Goal: Task Accomplishment & Management: Manage account settings

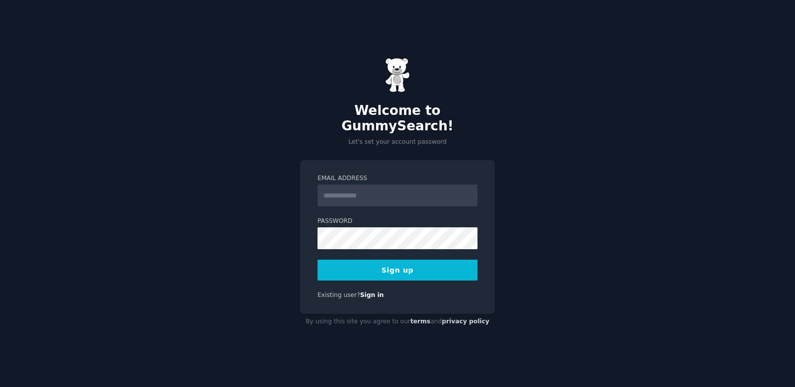
click at [341, 197] on input "Email Address" at bounding box center [397, 195] width 160 height 22
click at [546, 215] on div "Welcome to GummySearch! Let's set your account password Email Address Password …" at bounding box center [397, 193] width 795 height 387
click at [391, 191] on input "Email Address" at bounding box center [397, 195] width 160 height 22
type input "**********"
click at [535, 195] on div "**********" at bounding box center [397, 193] width 795 height 387
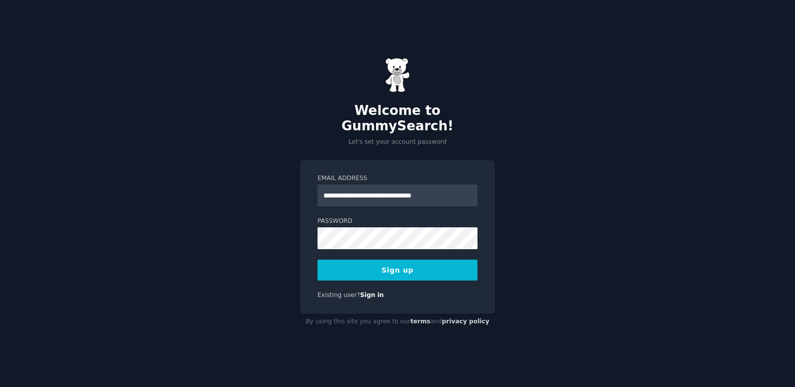
click at [465, 231] on keeper-lock "Open Keeper Popup" at bounding box center [467, 231] width 12 height 12
click at [397, 267] on button "Sign up" at bounding box center [397, 269] width 160 height 21
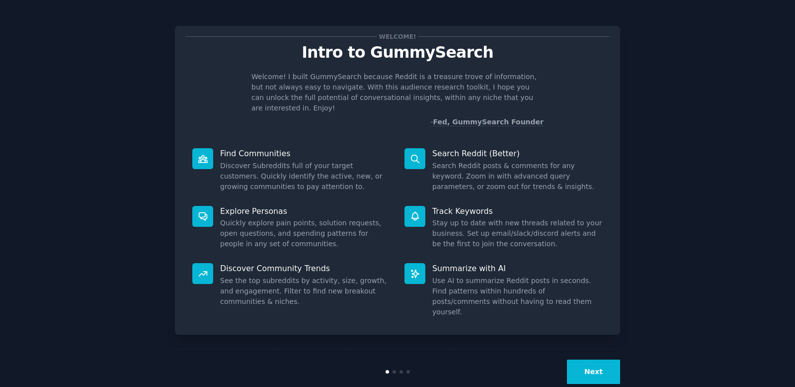
scroll to position [2, 0]
click at [609, 359] on button "Next" at bounding box center [593, 371] width 53 height 24
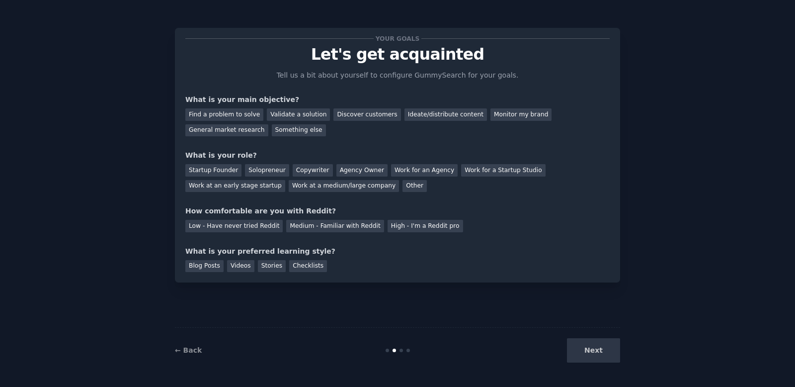
click at [520, 67] on div "Your goals Let's get acquainted Tell us a bit about yourself to configure Gummy…" at bounding box center [397, 154] width 424 height 233
click at [354, 118] on div "Discover customers" at bounding box center [366, 114] width 67 height 12
click at [195, 171] on div "Startup Founder" at bounding box center [213, 170] width 56 height 12
click at [244, 220] on div "Low - Have never tried Reddit" at bounding box center [233, 226] width 97 height 12
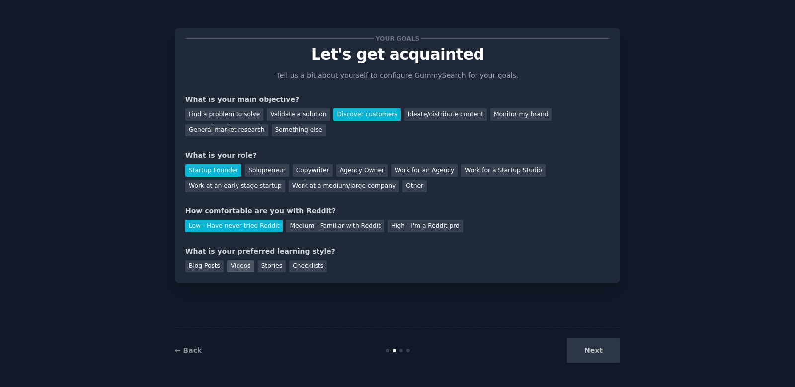
click at [240, 262] on div "Videos" at bounding box center [240, 266] width 27 height 12
click at [594, 346] on button "Next" at bounding box center [593, 350] width 53 height 24
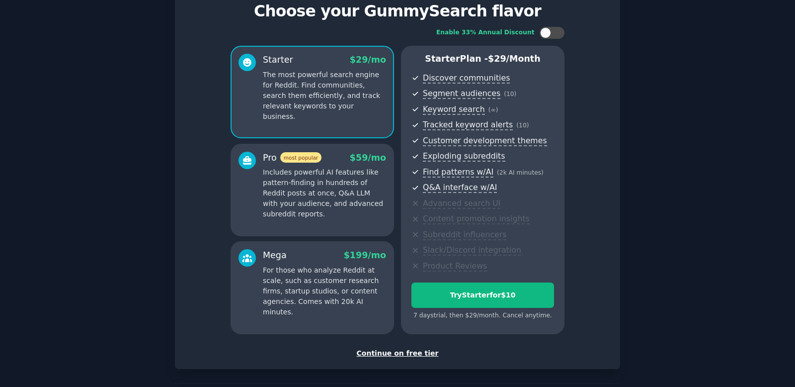
scroll to position [85, 0]
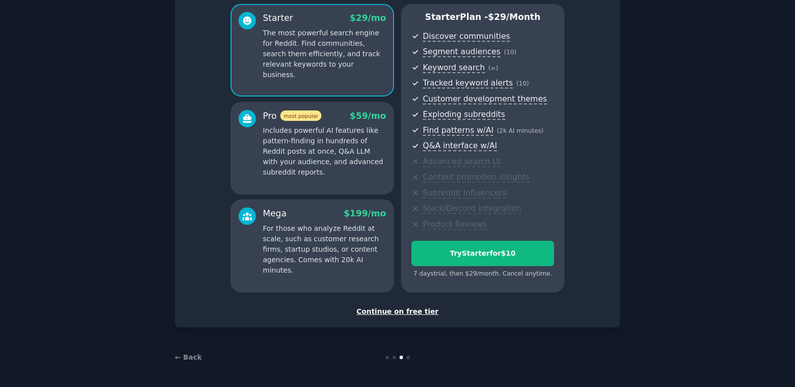
click at [400, 313] on div "Continue on free tier" at bounding box center [397, 311] width 424 height 10
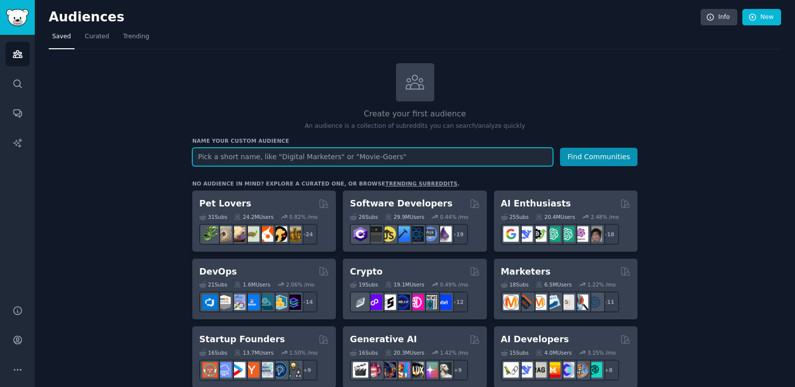
click at [298, 163] on input "text" at bounding box center [372, 157] width 361 height 18
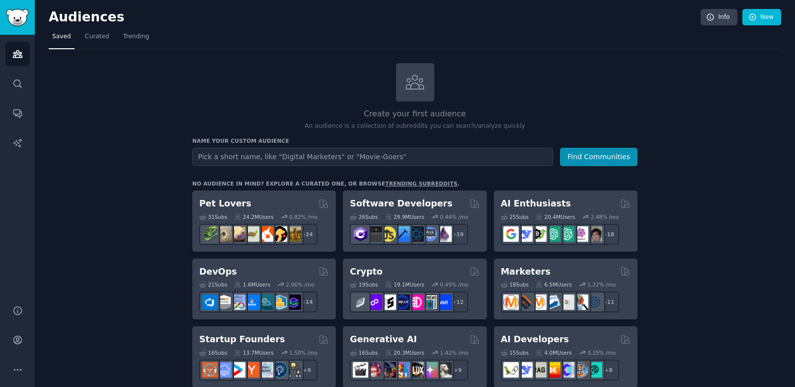
click at [264, 113] on h2 "Create your first audience" at bounding box center [414, 114] width 445 height 12
click at [755, 22] on link "New" at bounding box center [761, 17] width 39 height 17
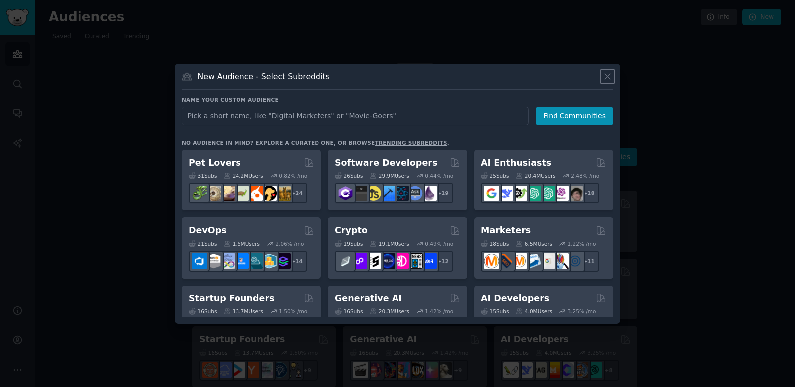
click at [611, 75] on icon at bounding box center [607, 76] width 10 height 10
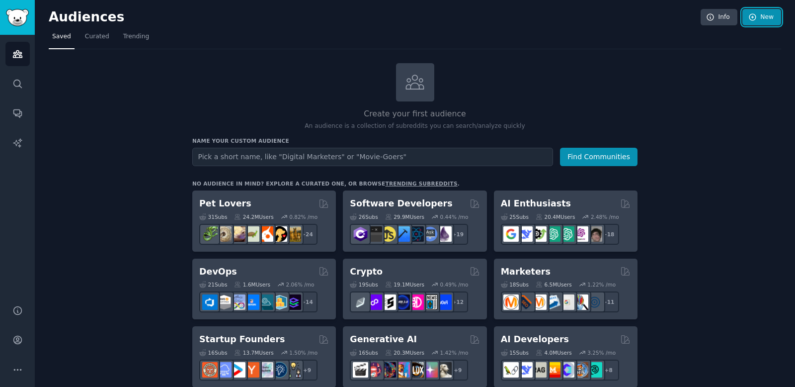
click at [768, 15] on link "New" at bounding box center [761, 17] width 39 height 17
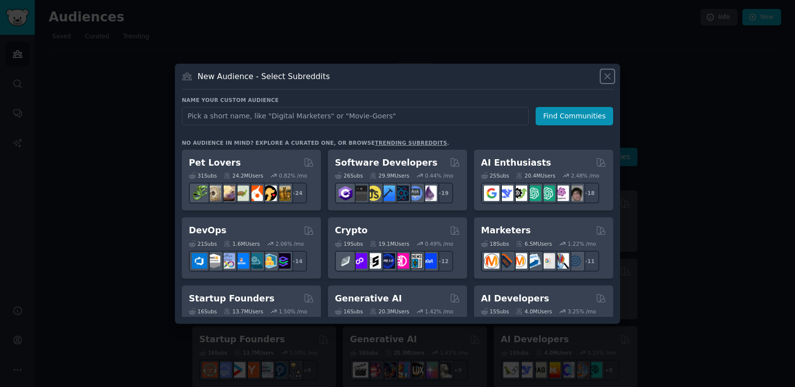
click at [611, 76] on icon at bounding box center [607, 76] width 10 height 10
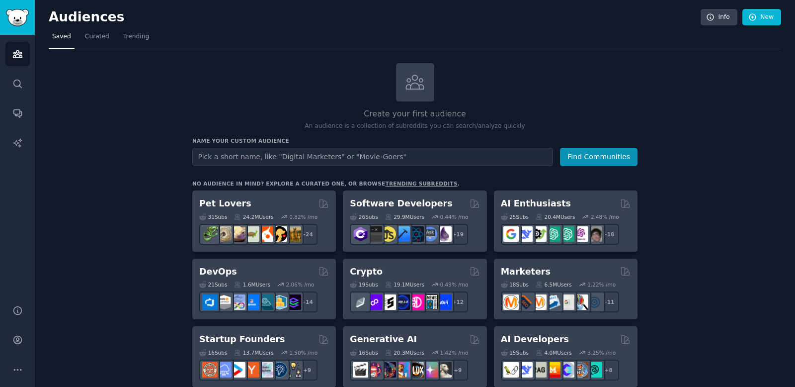
click at [729, 16] on link "Info" at bounding box center [718, 17] width 37 height 17
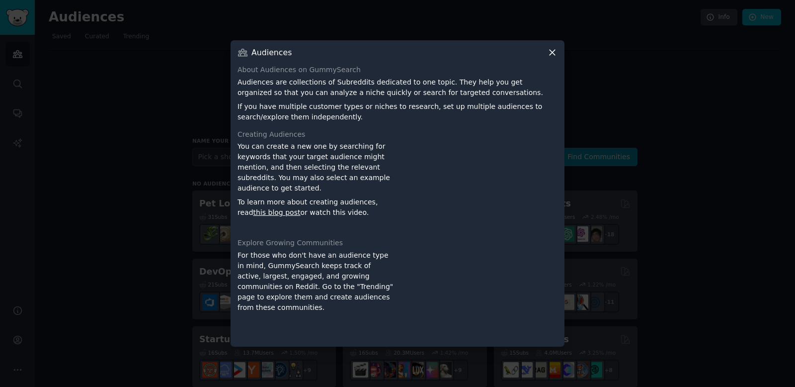
click at [550, 50] on icon at bounding box center [552, 52] width 10 height 10
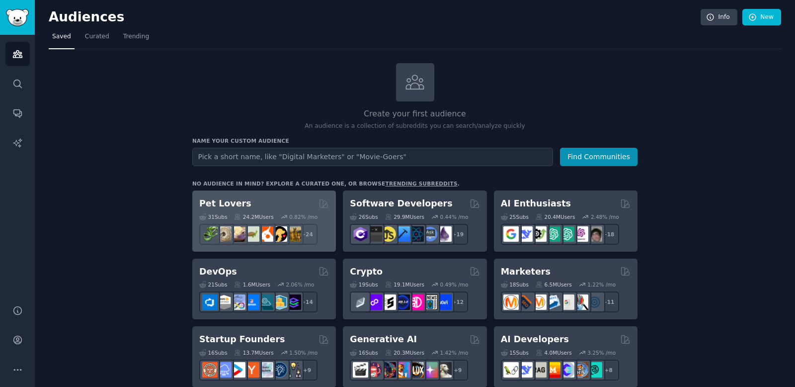
click at [276, 200] on div "Pet Lovers" at bounding box center [264, 203] width 130 height 12
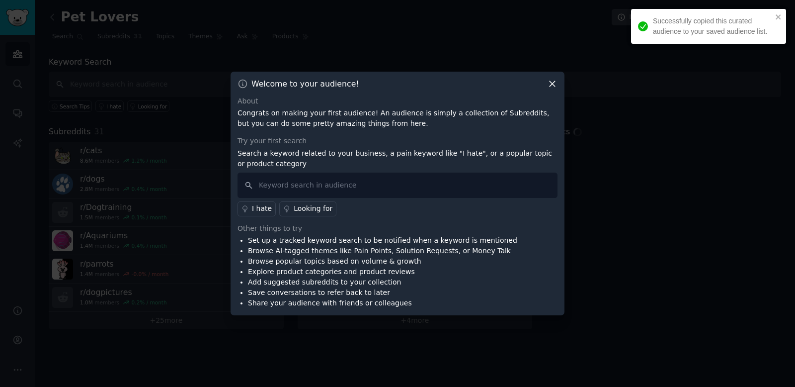
click at [773, 16] on div "Successfully copied this curated audience to your saved audience list." at bounding box center [705, 26] width 140 height 27
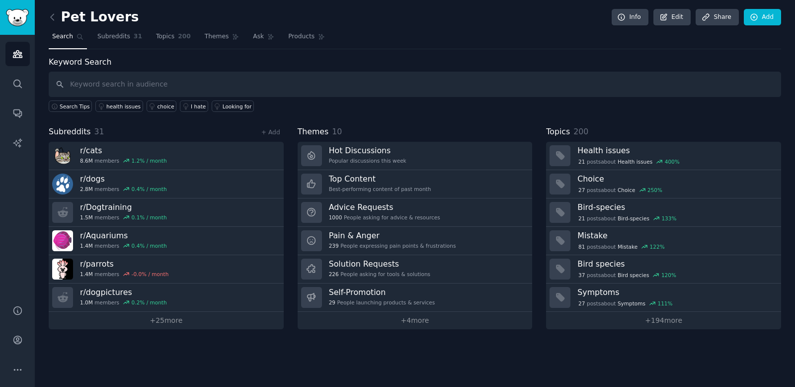
click at [310, 104] on div "Search Tips health issues choice I hate Looking for" at bounding box center [415, 104] width 732 height 15
click at [51, 17] on icon at bounding box center [52, 17] width 10 height 10
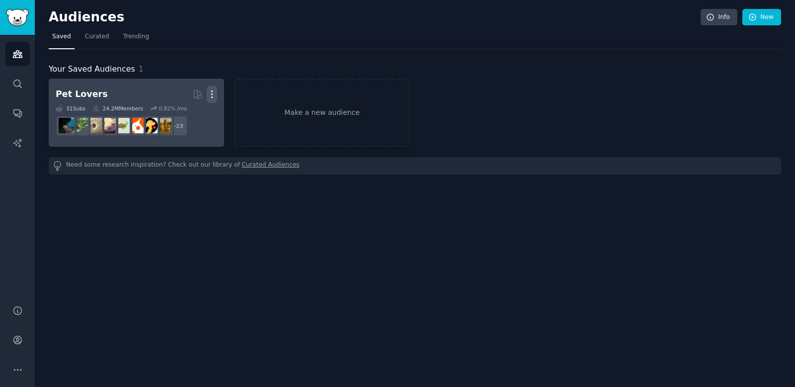
click at [216, 97] on icon "button" at bounding box center [212, 94] width 10 height 10
click at [189, 114] on p "Delete" at bounding box center [184, 115] width 23 height 10
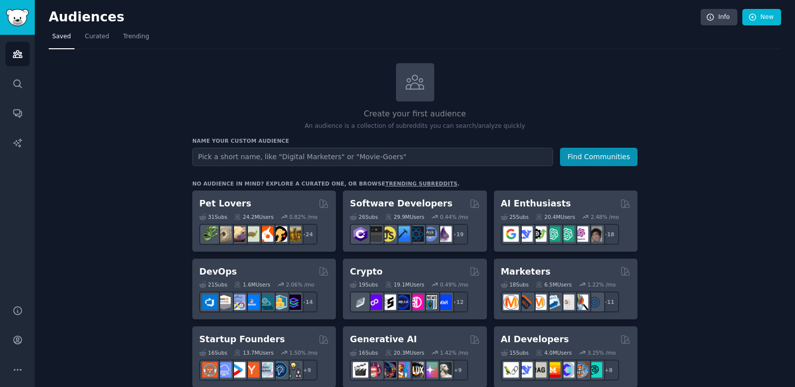
click at [669, 22] on h2 "Audiences" at bounding box center [375, 17] width 652 height 16
